Goal: Information Seeking & Learning: Find specific fact

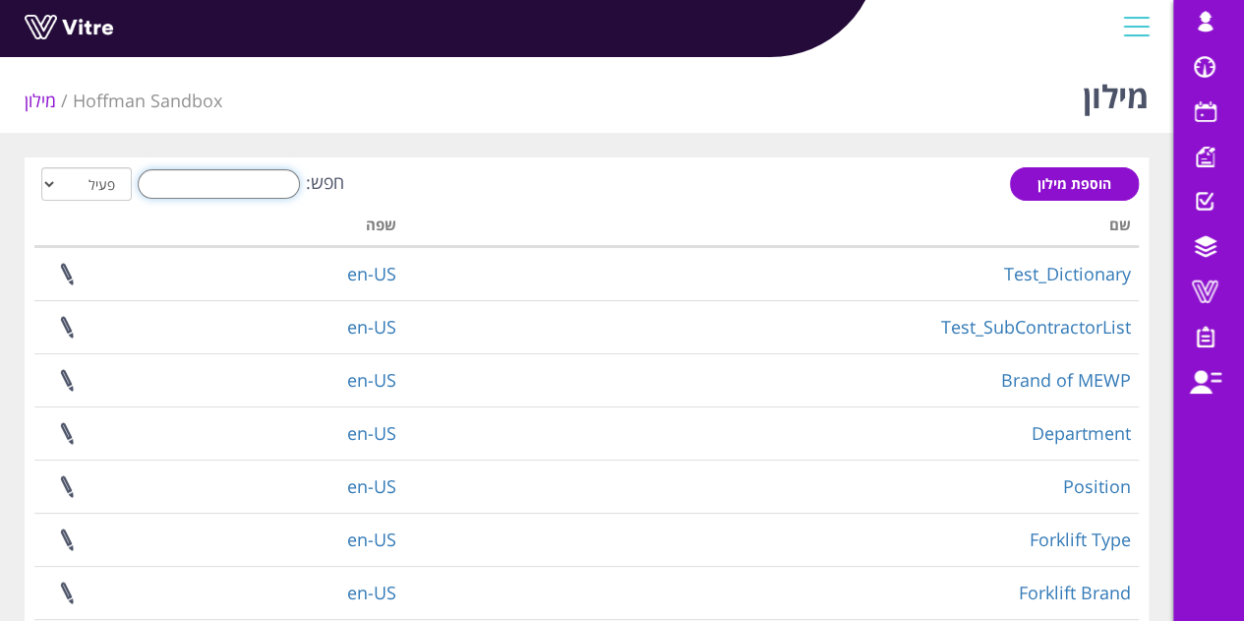
click at [240, 191] on input "חפש:" at bounding box center [219, 184] width 162 height 30
paste input "Brand of MEWP"
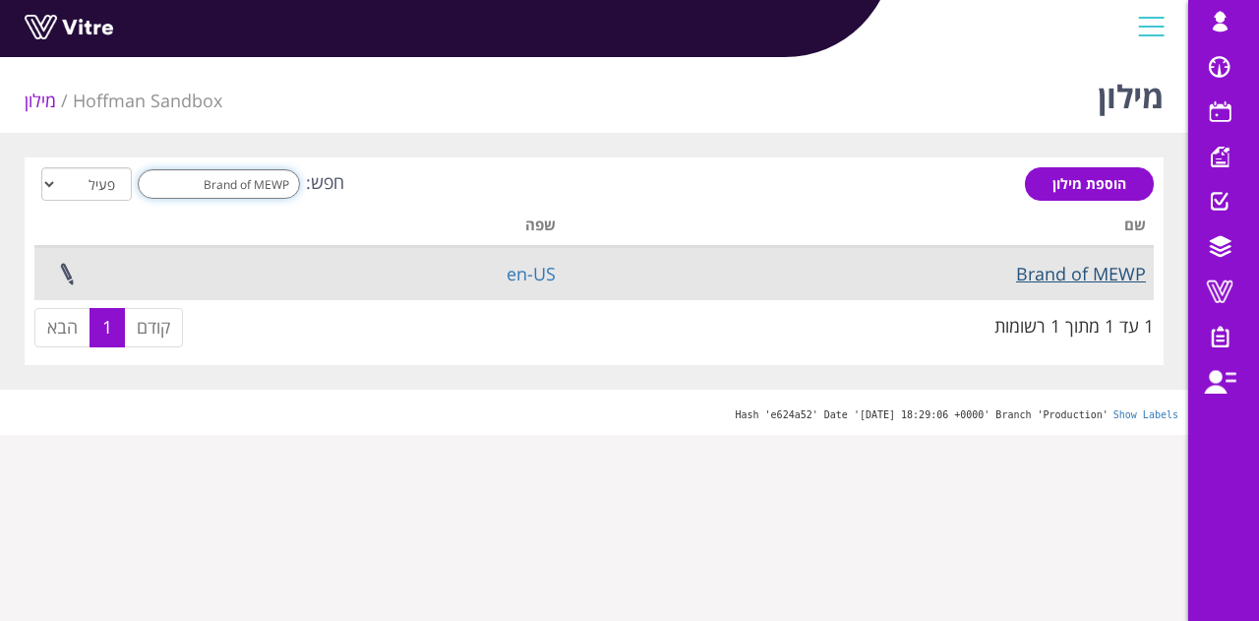
type input "Brand of MEWP"
click at [1041, 262] on link "Brand of MEWP" at bounding box center [1081, 274] width 130 height 24
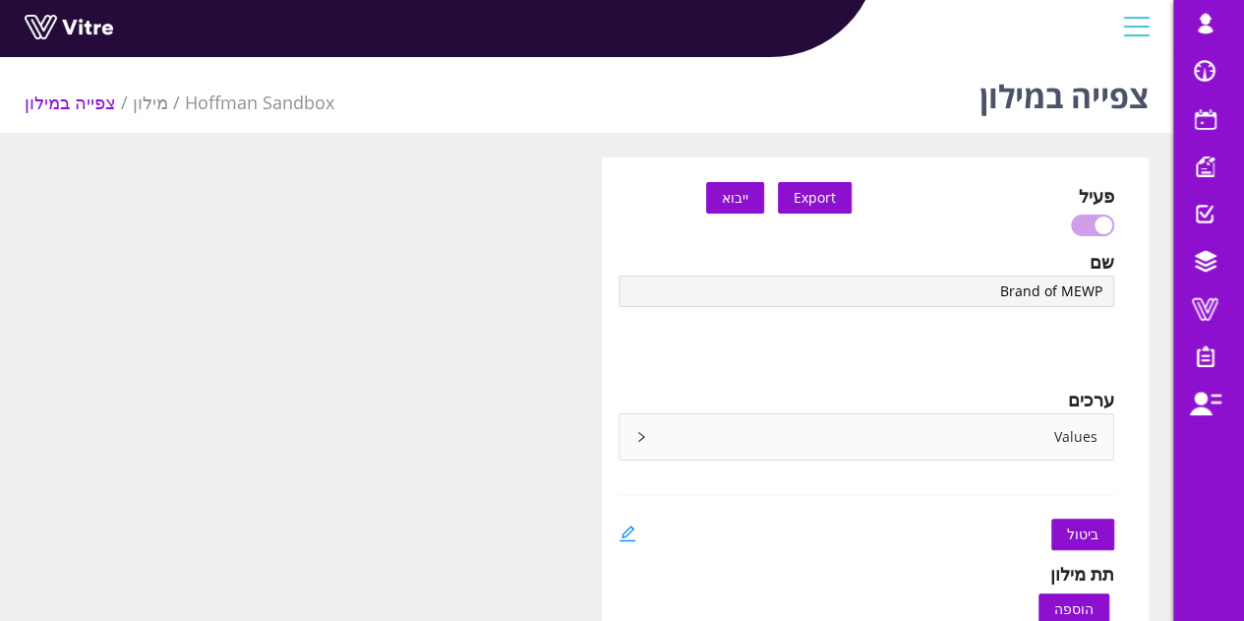
click at [666, 436] on div "Values" at bounding box center [867, 436] width 495 height 45
click at [657, 435] on div "Values" at bounding box center [867, 436] width 495 height 45
type input "Brand of MEWP"
click at [643, 445] on div "Values" at bounding box center [867, 436] width 495 height 45
click at [642, 440] on icon "right" at bounding box center [641, 437] width 12 height 12
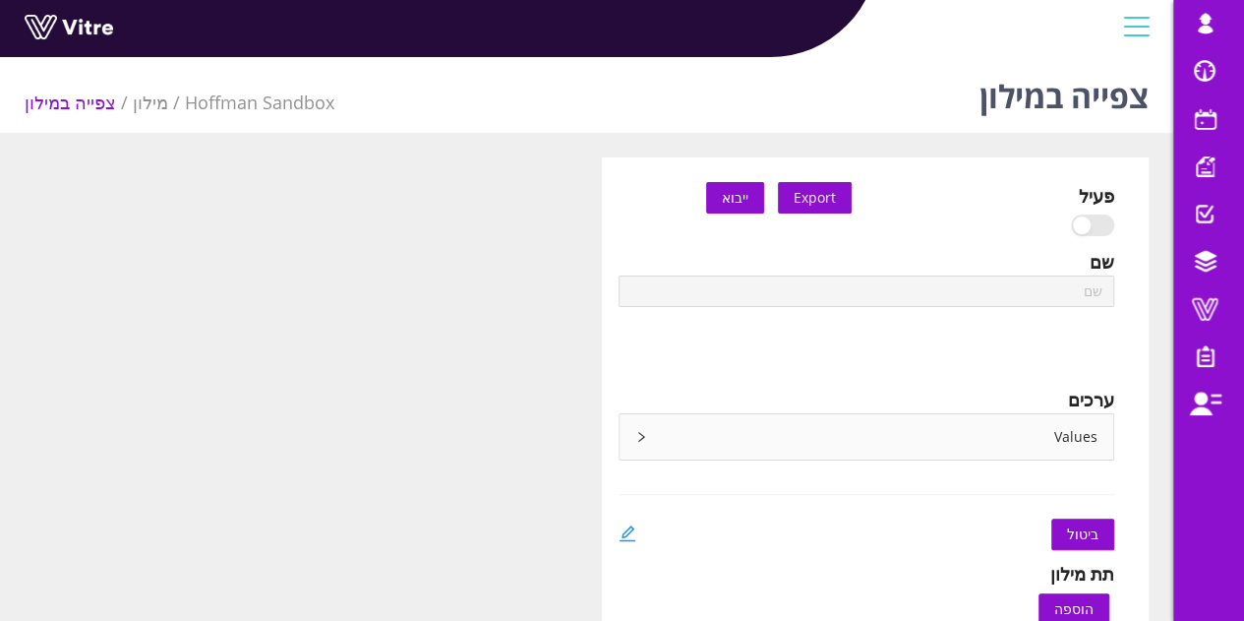
type input "Brand of MEWP"
click at [656, 438] on div "Values" at bounding box center [867, 436] width 495 height 45
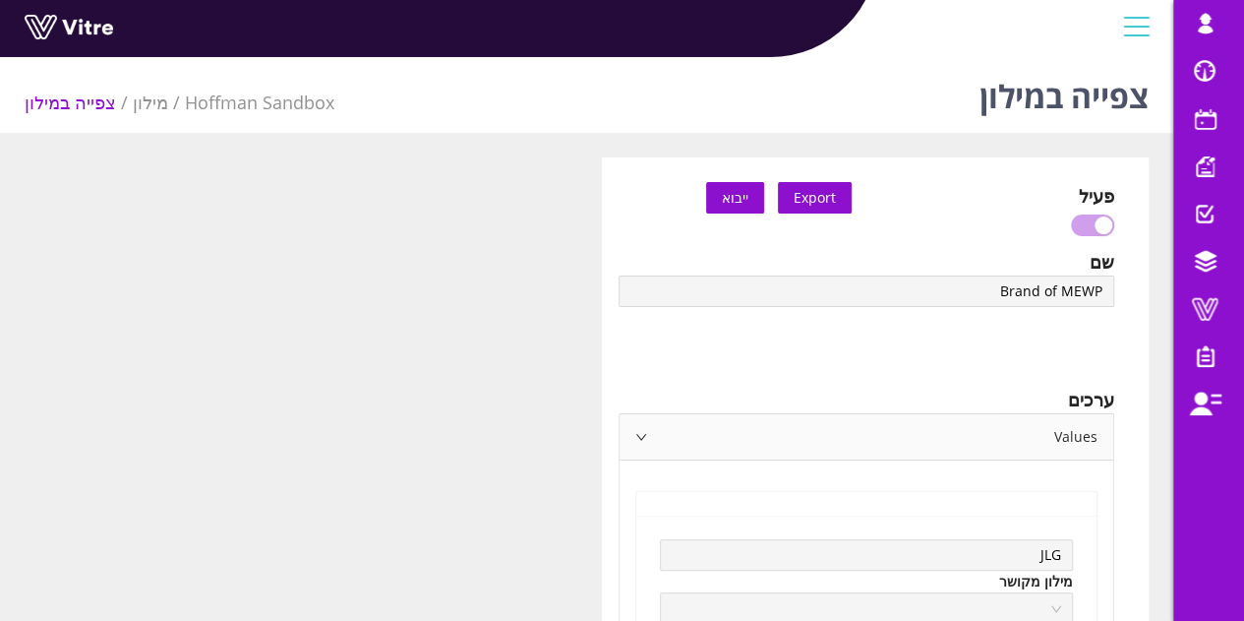
click at [643, 444] on div "Values" at bounding box center [867, 436] width 495 height 45
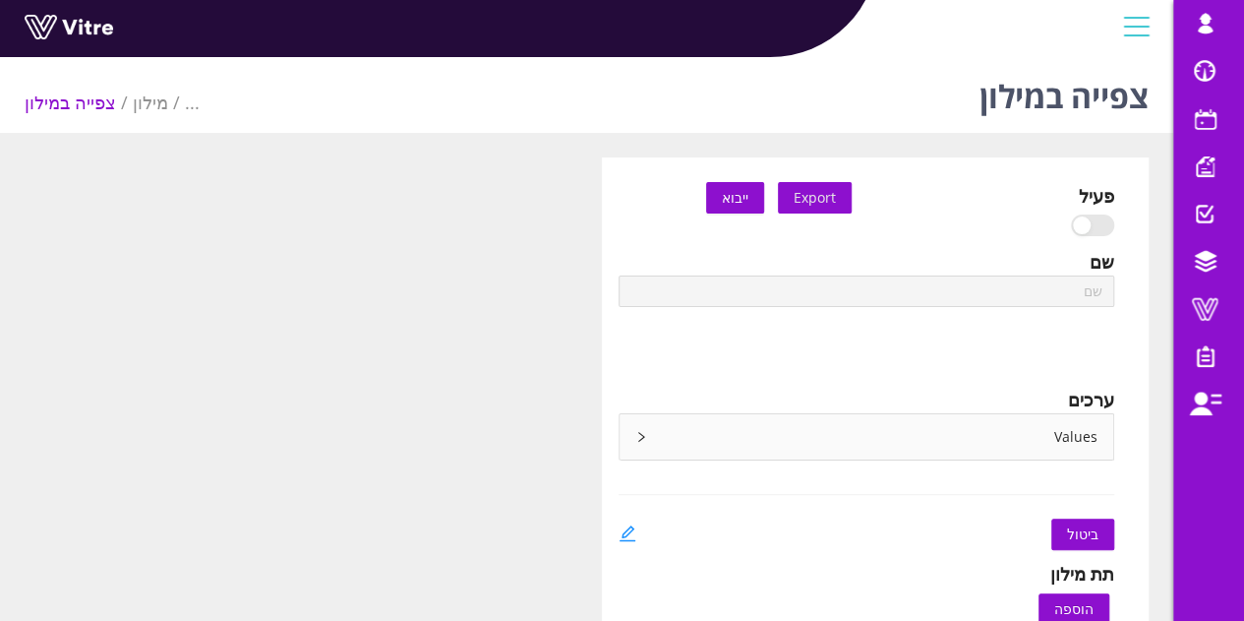
click at [640, 438] on icon "right" at bounding box center [641, 437] width 12 height 12
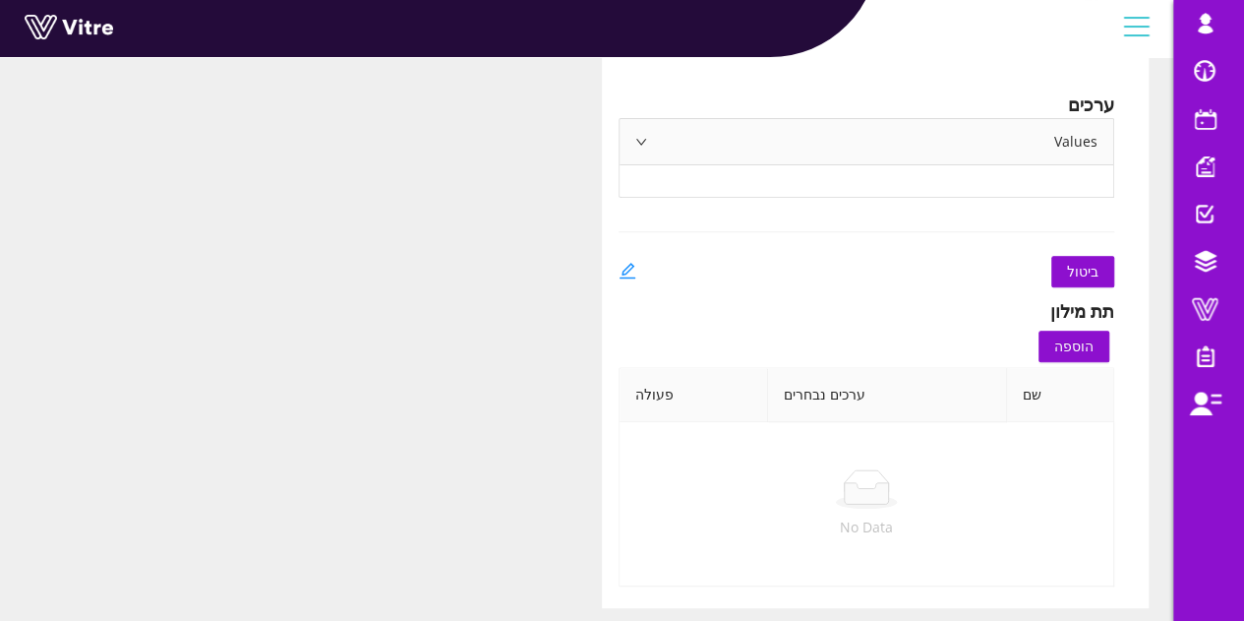
type input "Department"
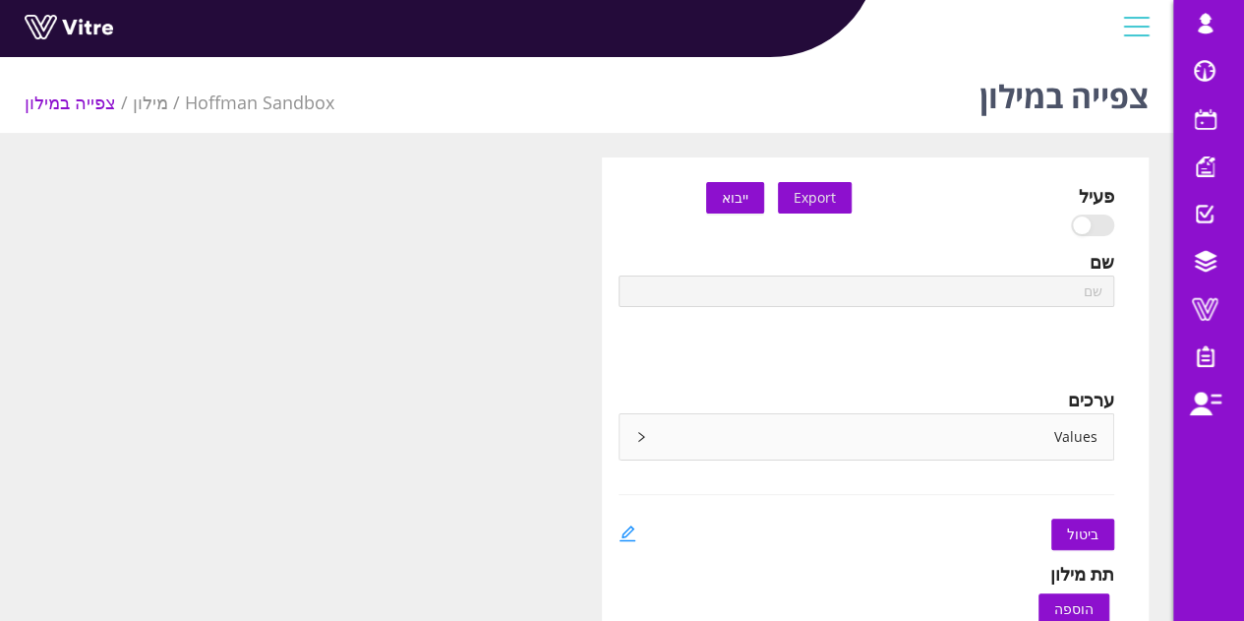
type input "Department"
click at [653, 425] on div "Values" at bounding box center [867, 436] width 495 height 45
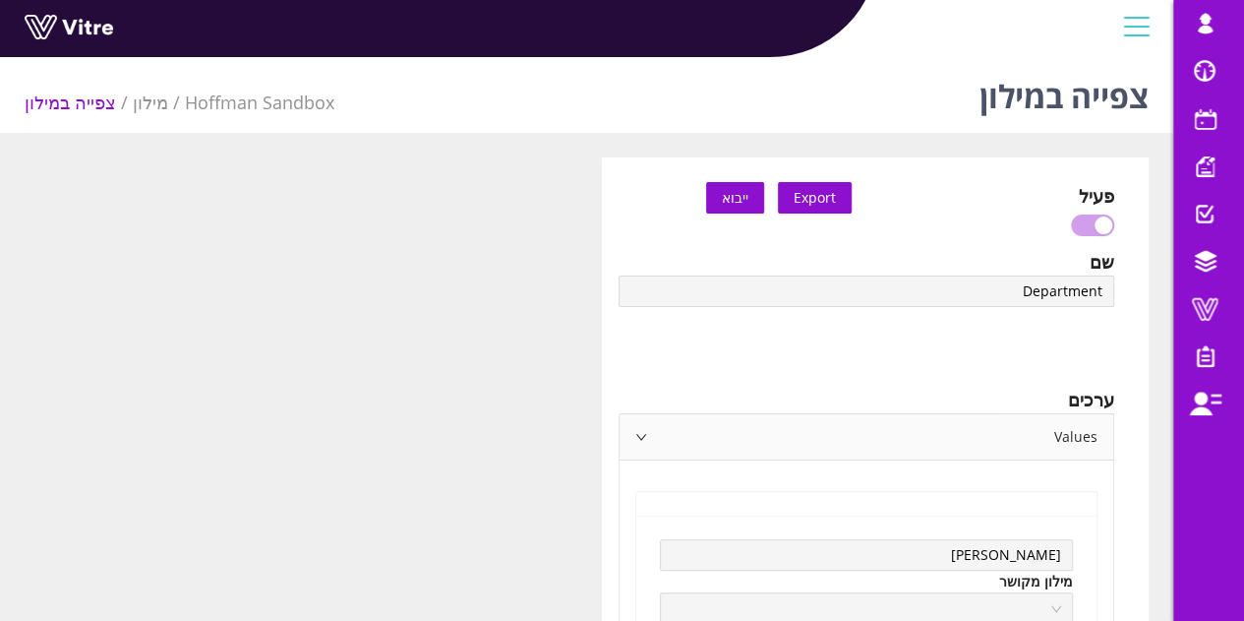
click at [637, 427] on div "Values" at bounding box center [867, 436] width 495 height 45
